Goal: Use online tool/utility: Utilize a website feature to perform a specific function

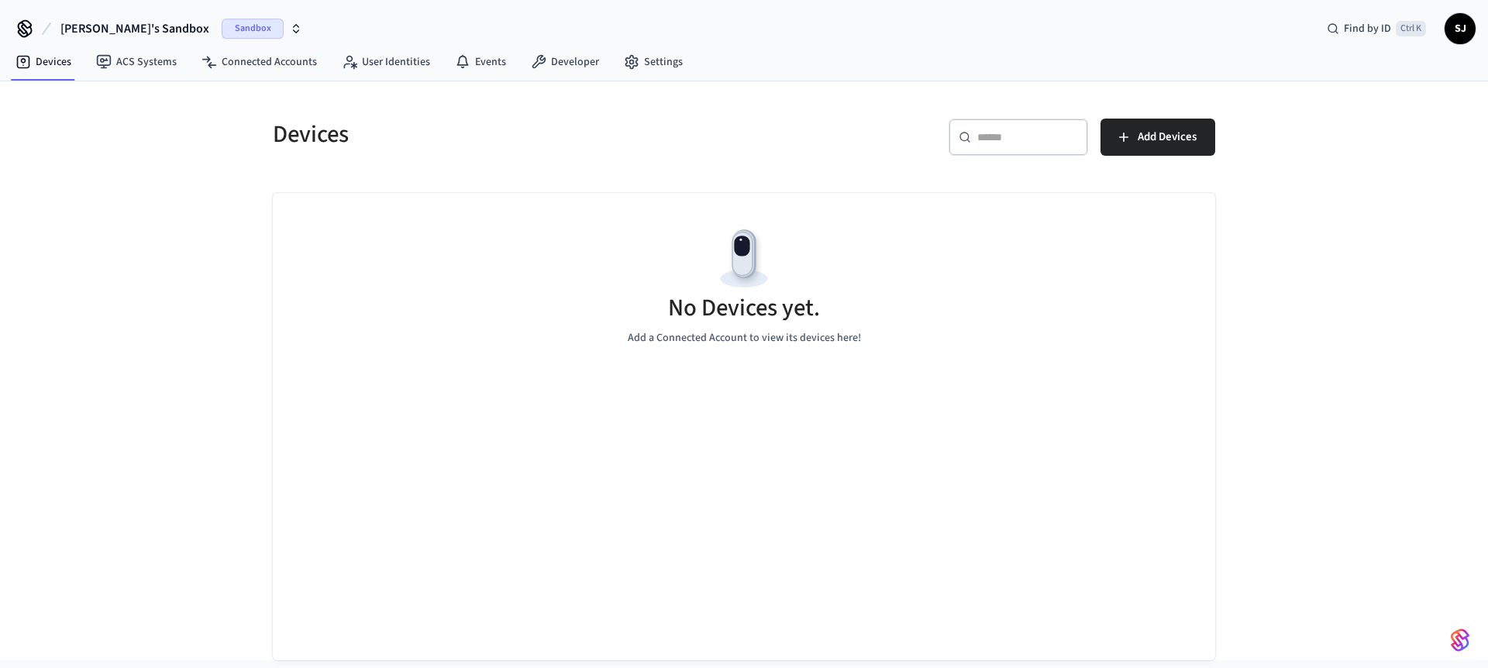
click at [111, 29] on span "[PERSON_NAME]'s Sandbox" at bounding box center [134, 28] width 149 height 19
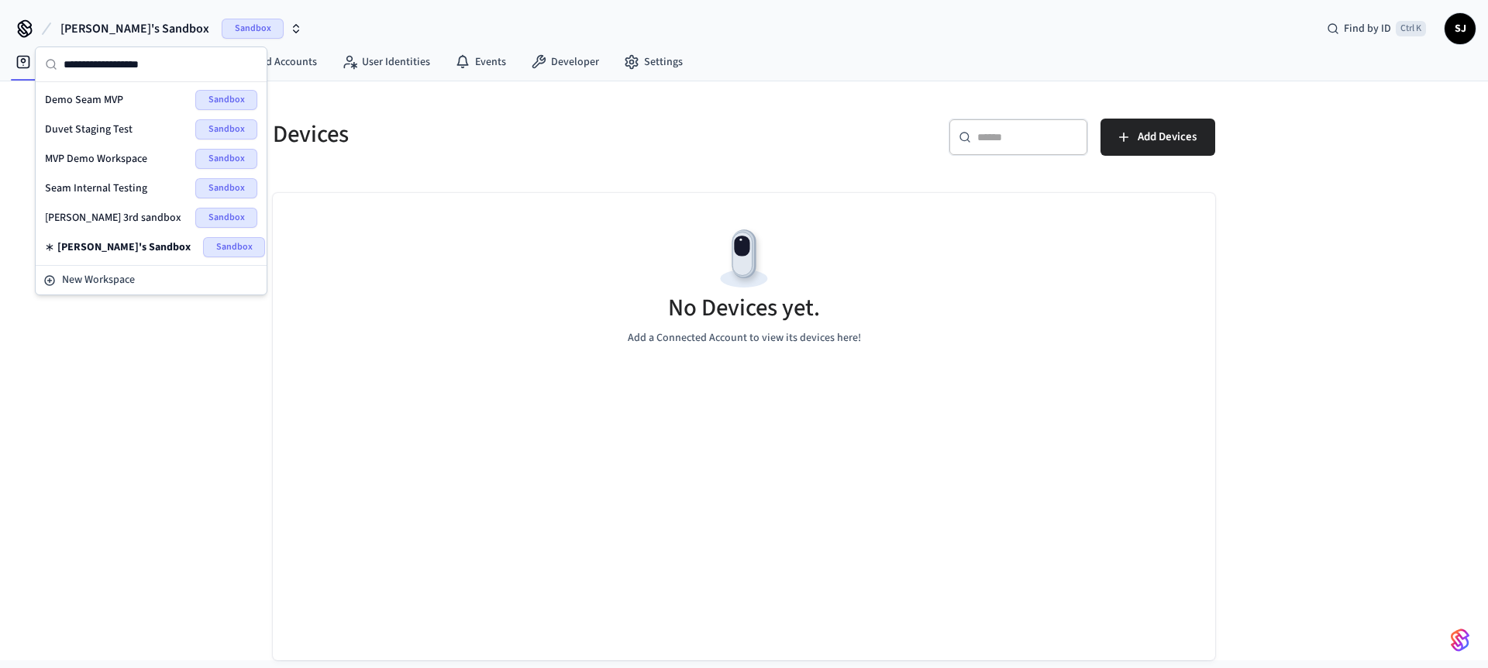
click at [107, 179] on div "Seam Internal Testing Sandbox" at bounding box center [151, 188] width 212 height 20
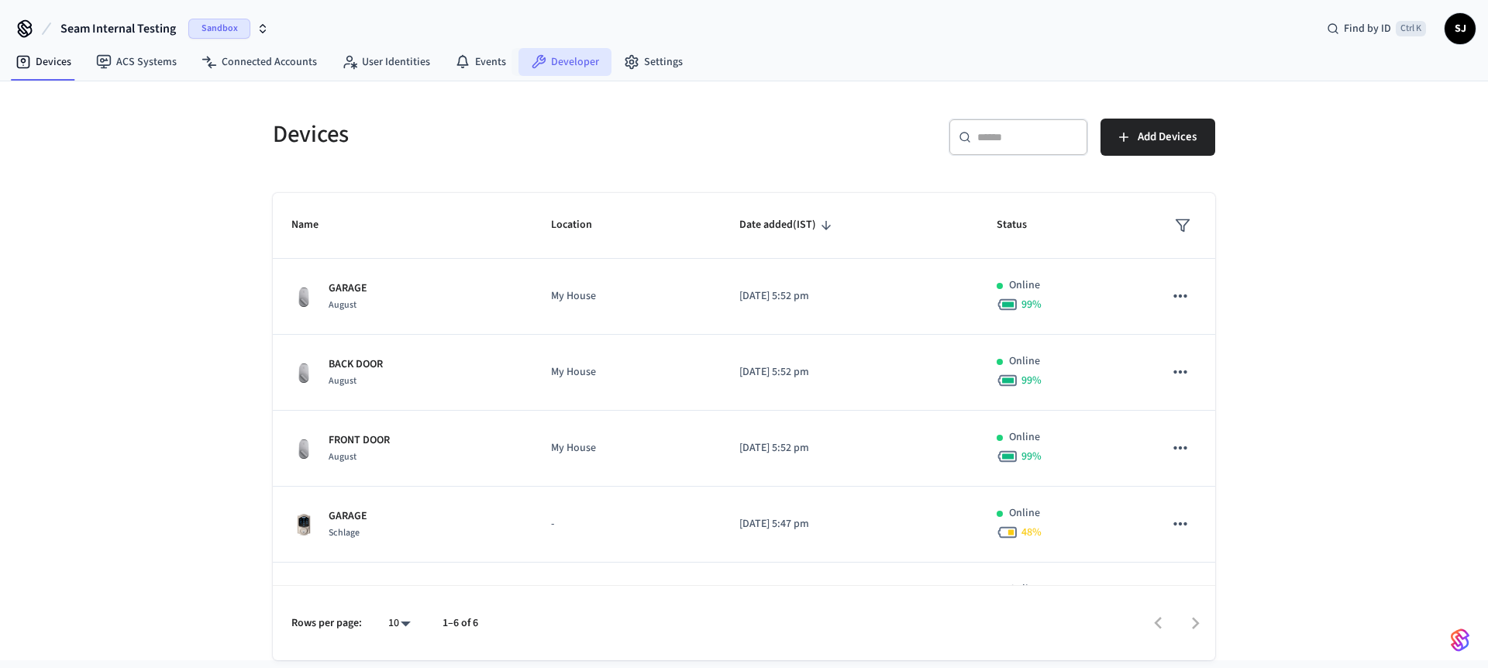
click at [582, 70] on link "Developer" at bounding box center [564, 62] width 93 height 28
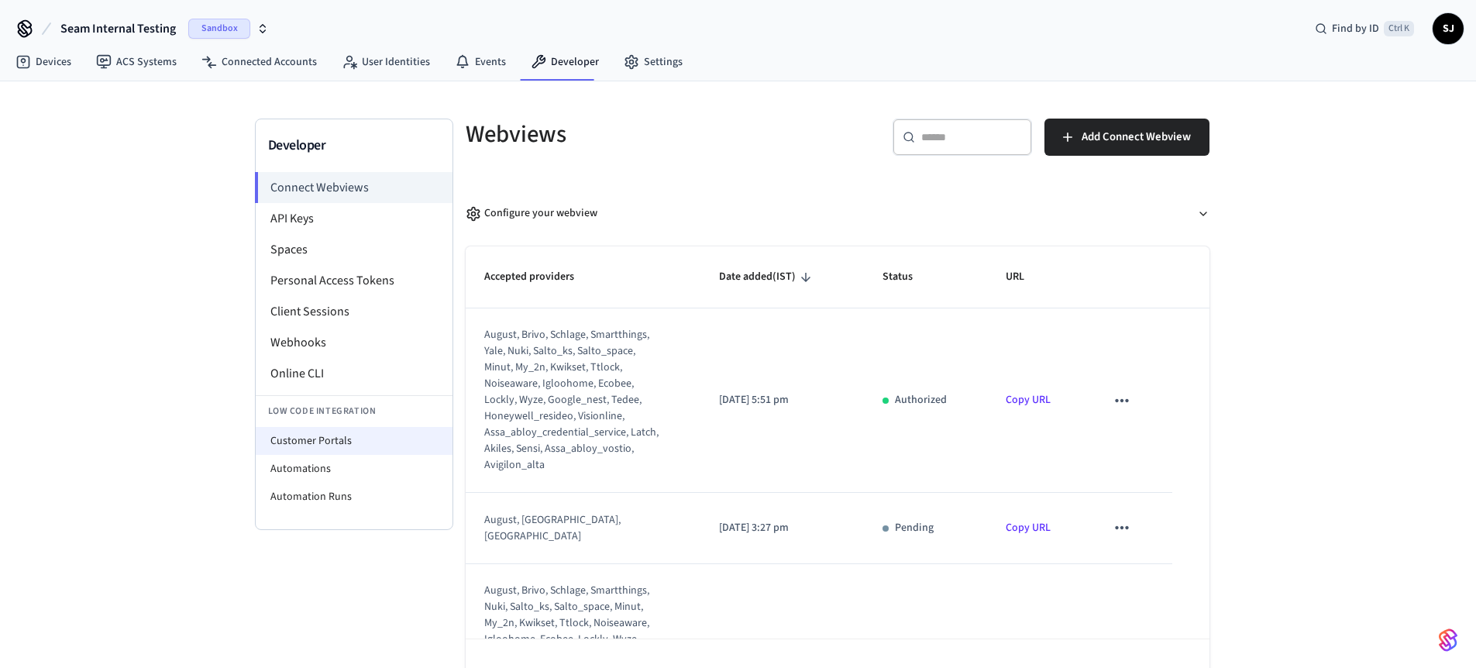
click at [332, 447] on li "Customer Portals" at bounding box center [354, 441] width 197 height 28
select select "**********"
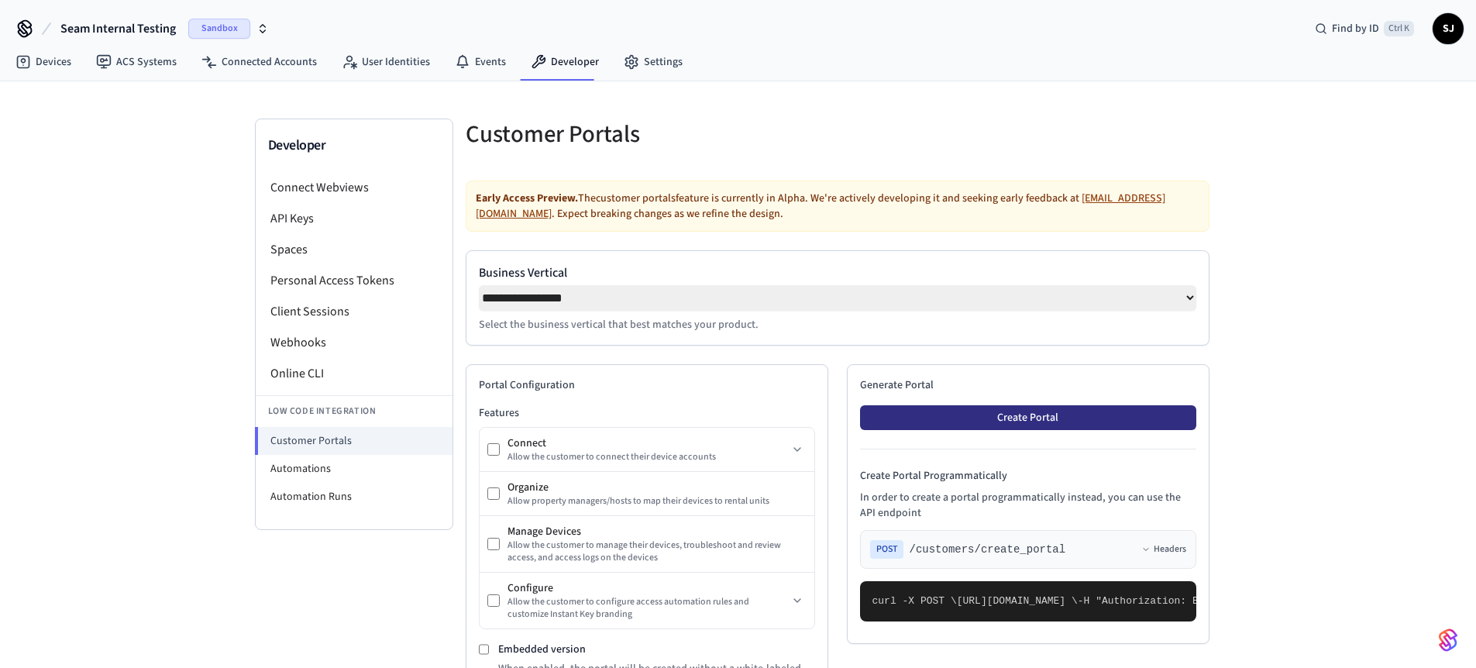
click at [1032, 430] on button "Create Portal" at bounding box center [1028, 417] width 336 height 25
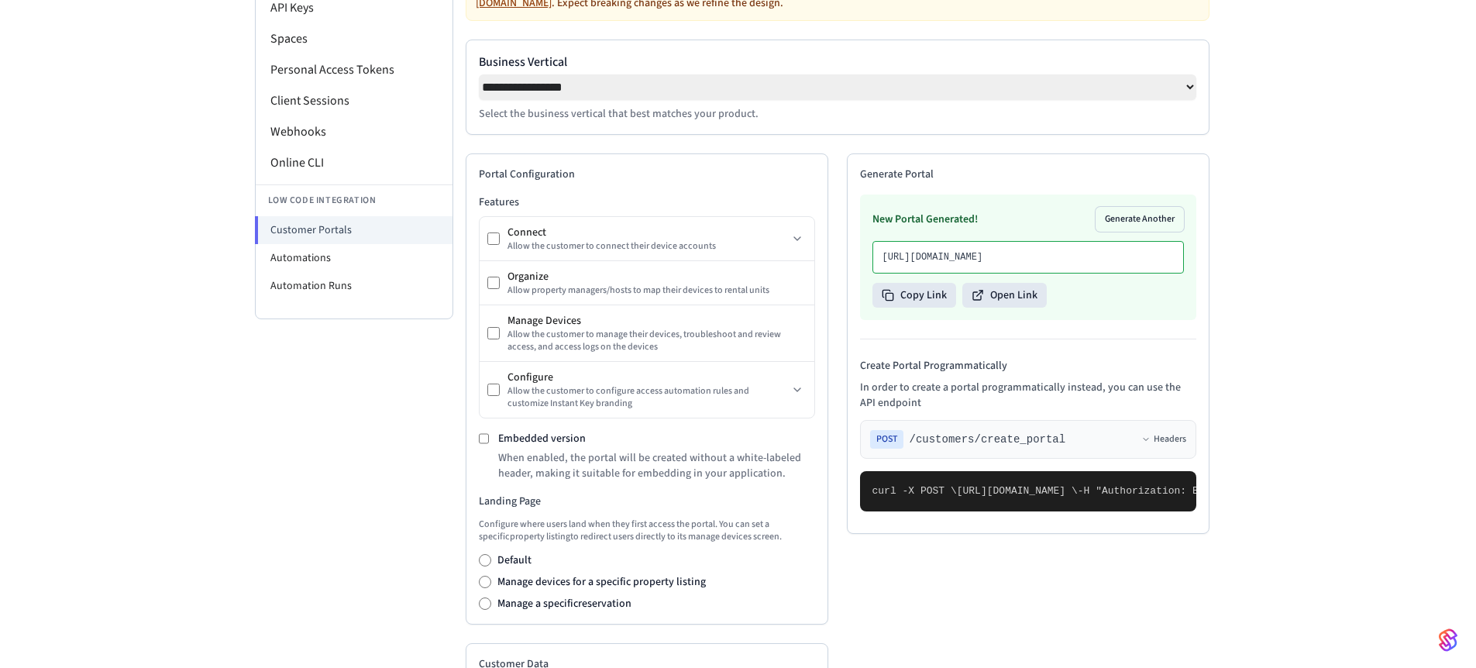
scroll to position [217, 0]
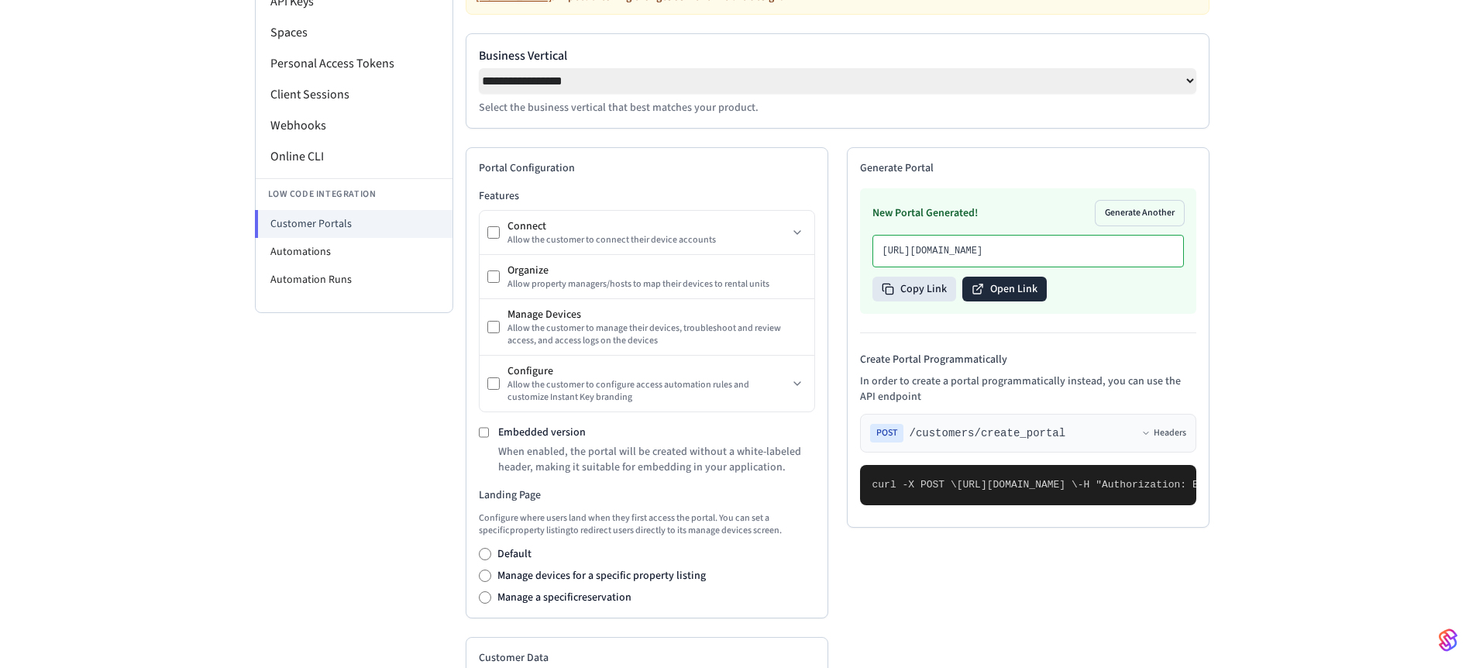
click at [994, 301] on button "Open Link" at bounding box center [1004, 289] width 84 height 25
